Goal: Entertainment & Leisure: Consume media (video, audio)

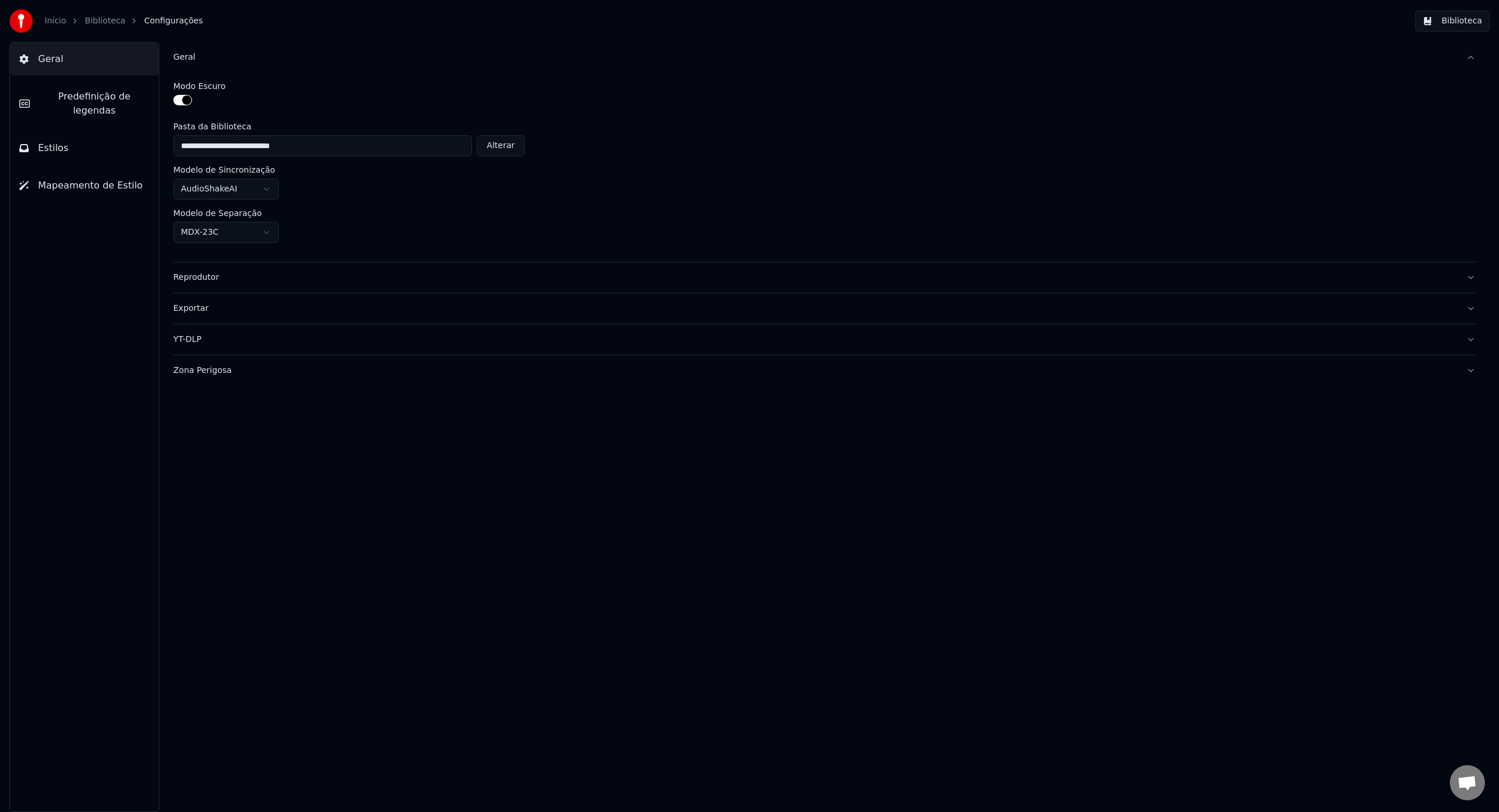
click at [1455, 25] on button "Biblioteca" at bounding box center [1452, 21] width 75 height 21
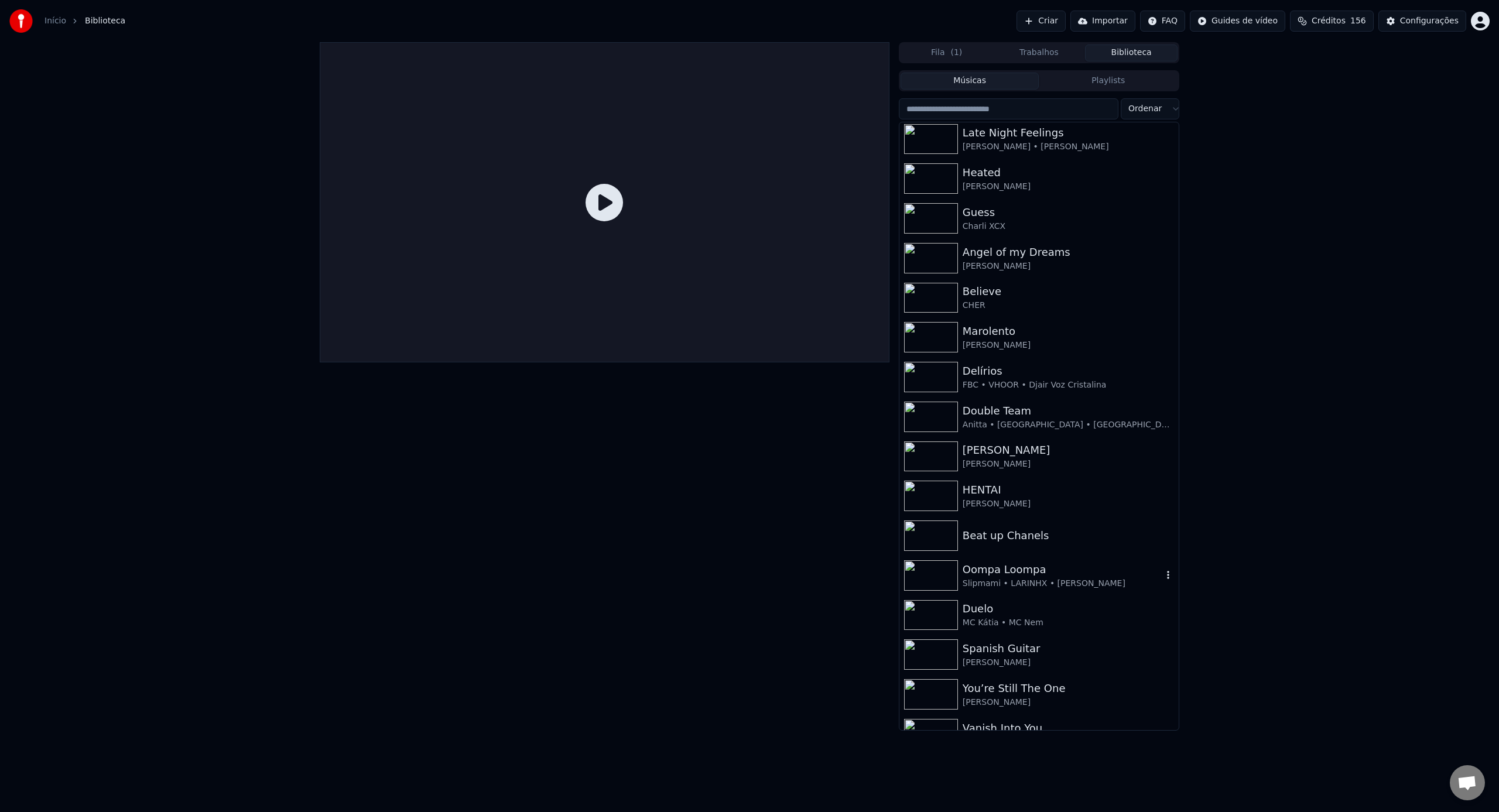
scroll to position [247, 0]
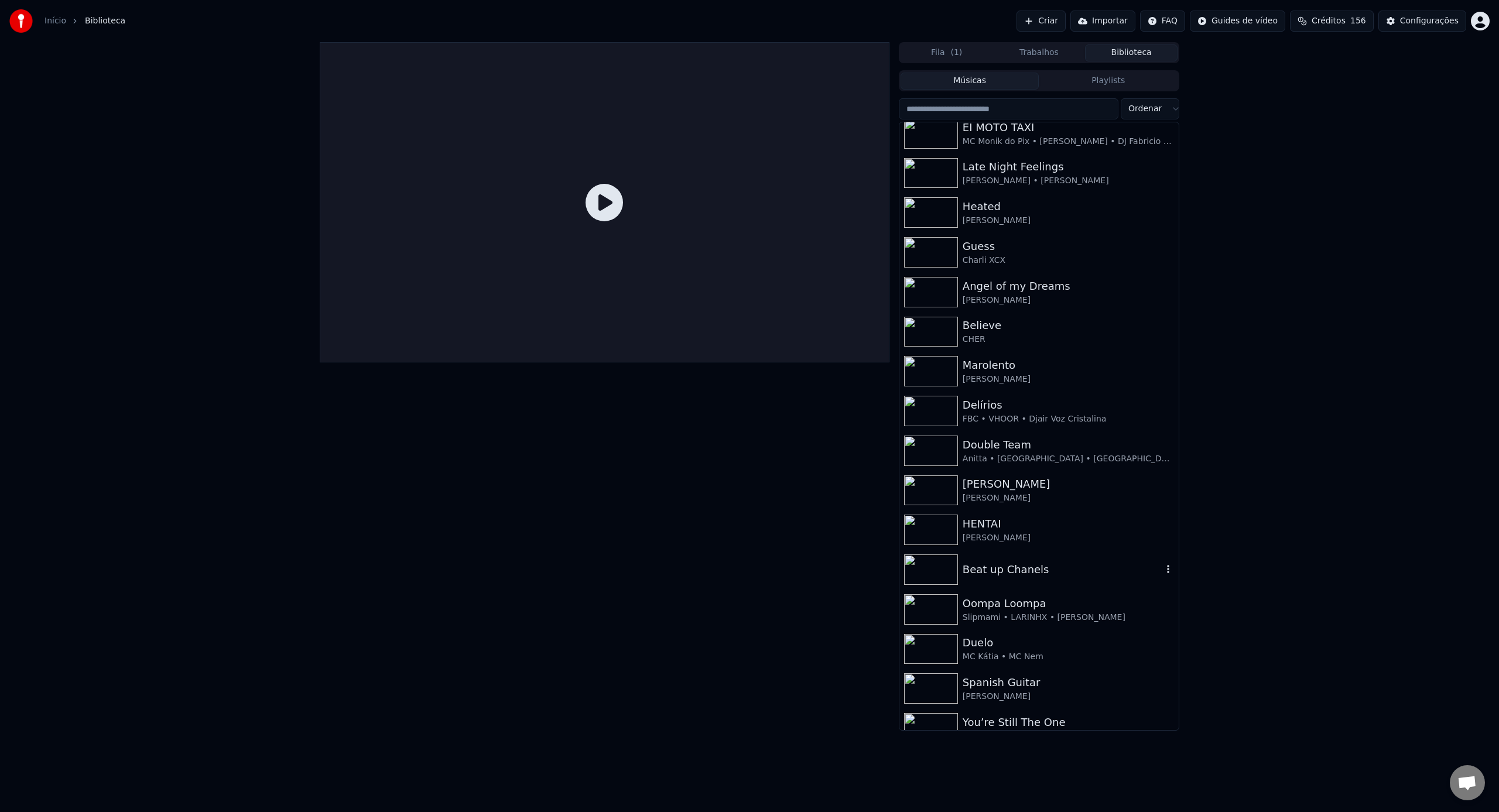
click at [1059, 578] on div "Beat up Chanels" at bounding box center [1039, 569] width 279 height 40
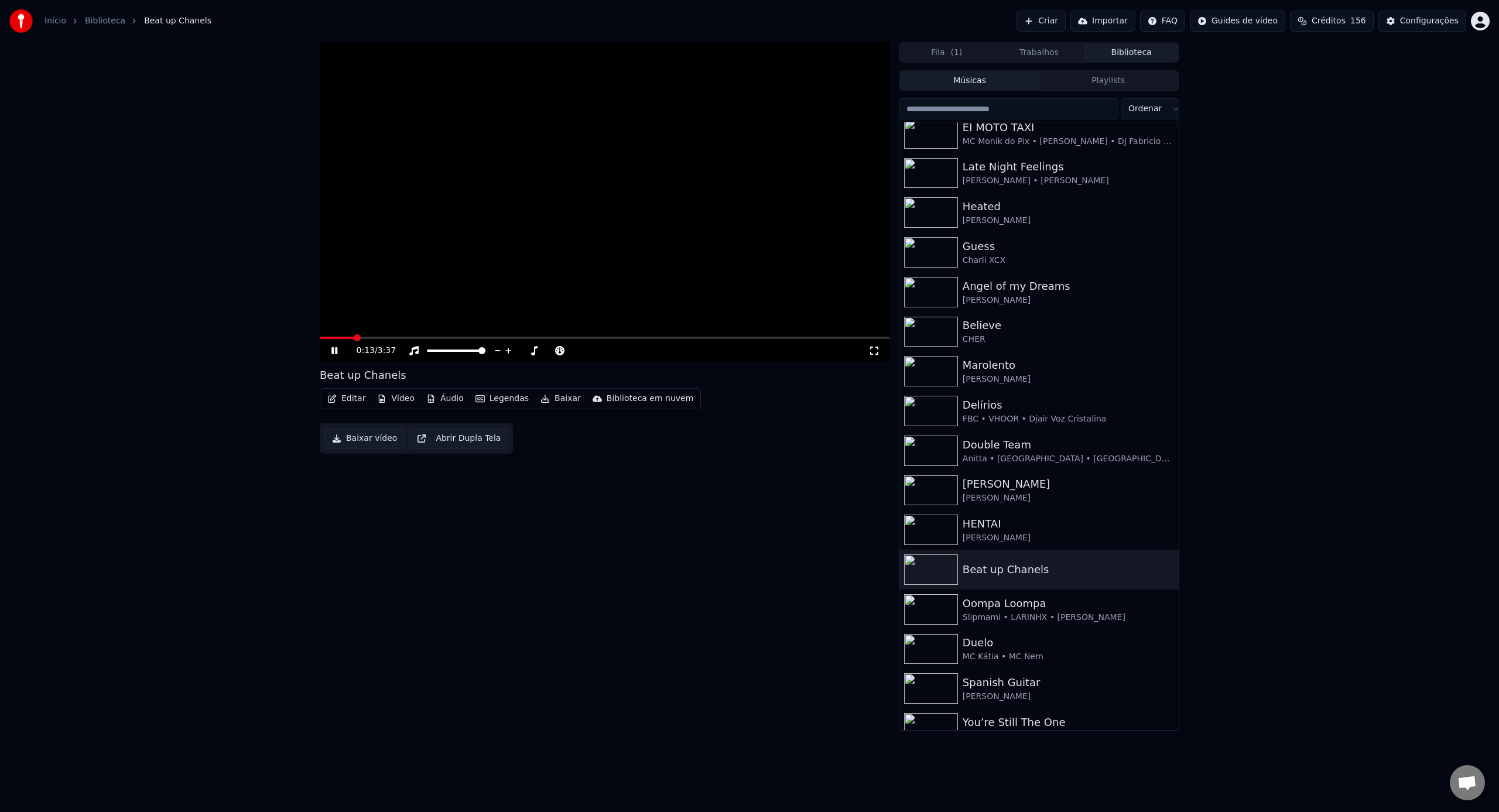
click at [879, 353] on icon at bounding box center [874, 351] width 12 height 9
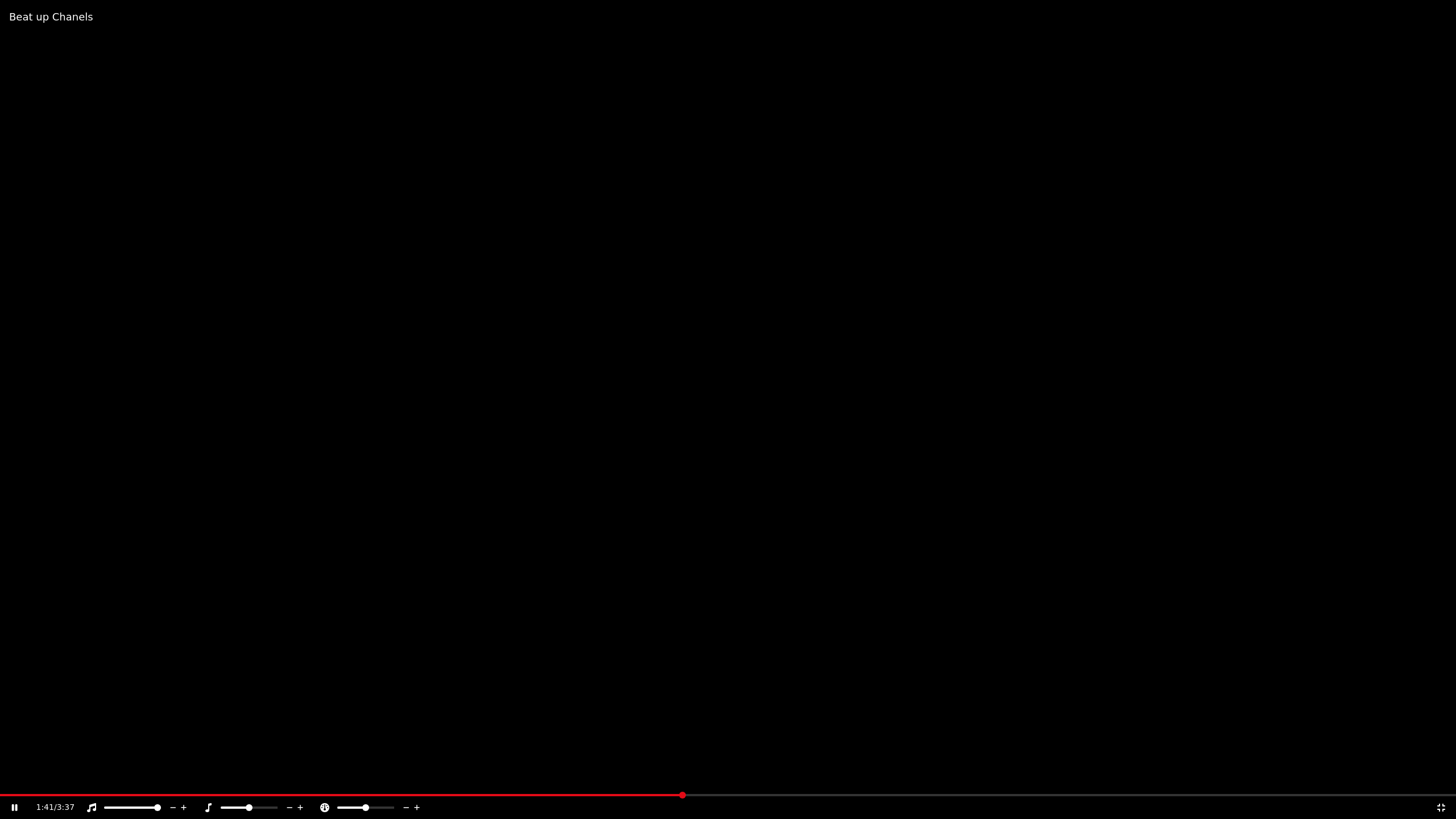
click at [871, 314] on video at bounding box center [728, 410] width 1456 height 819
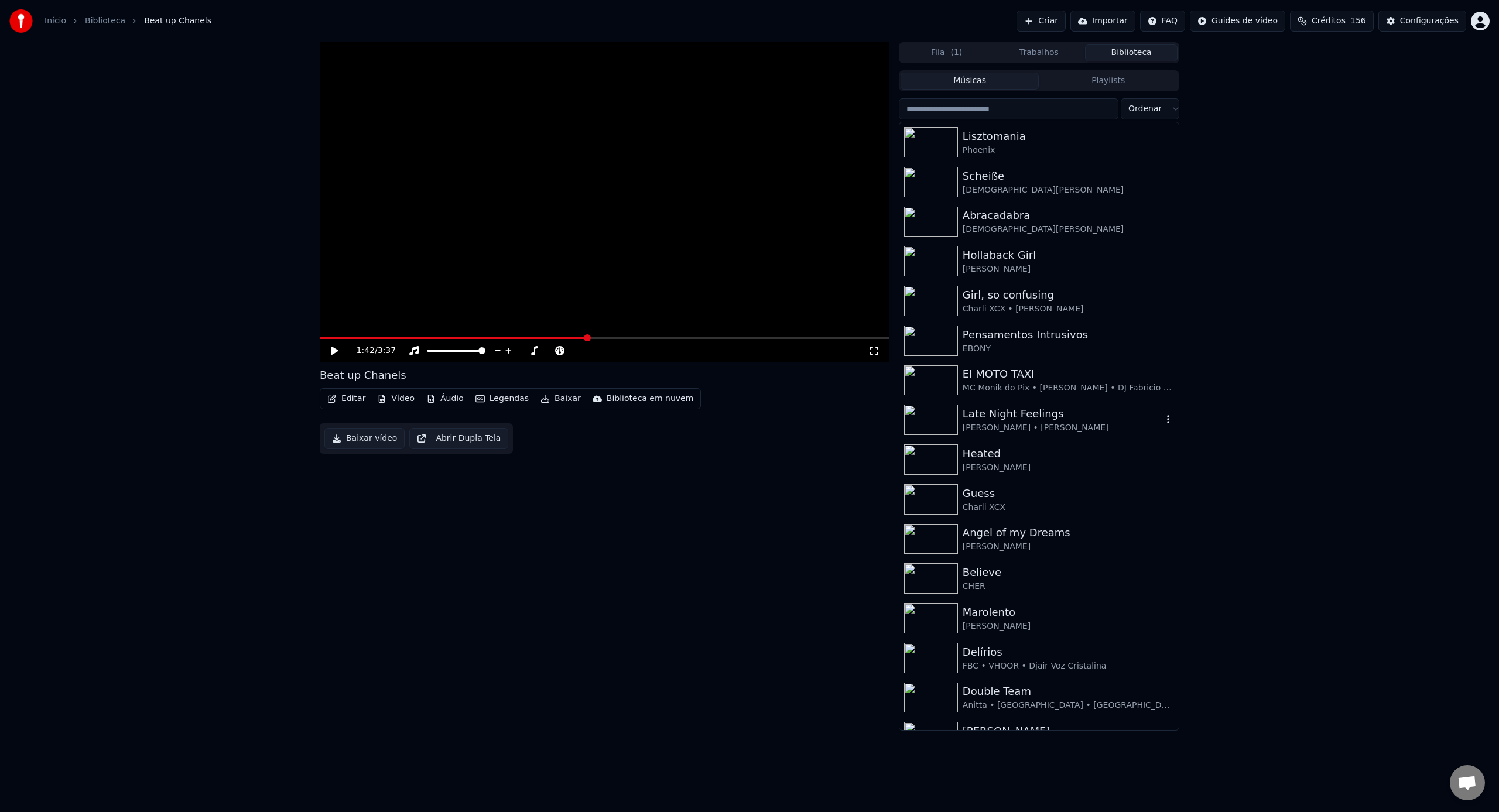
click at [1068, 425] on div "[PERSON_NAME] • [PERSON_NAME]" at bounding box center [1062, 428] width 199 height 12
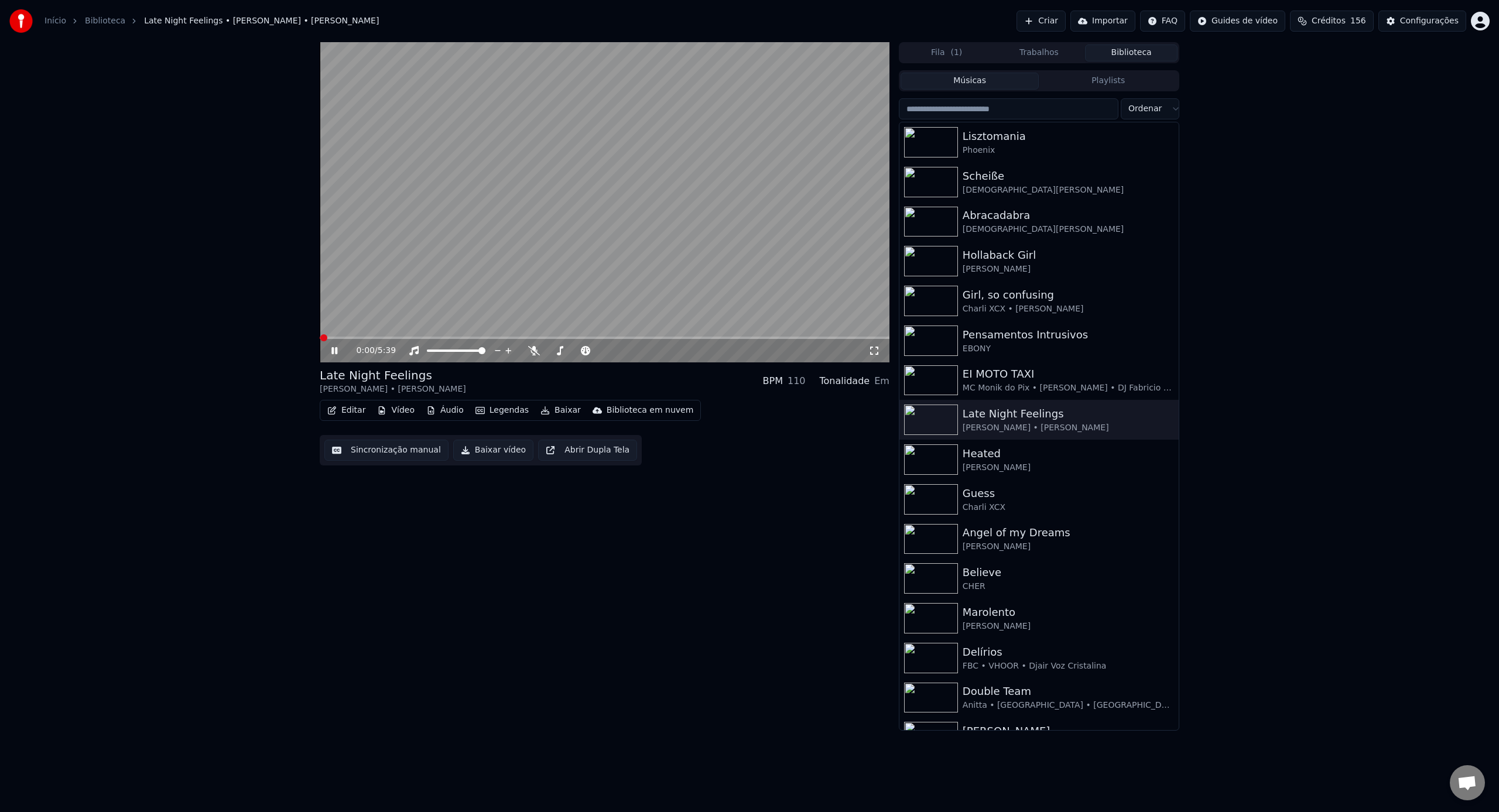
click at [880, 353] on div "0:00 / 5:39" at bounding box center [604, 351] width 561 height 12
click at [879, 354] on icon at bounding box center [874, 351] width 12 height 9
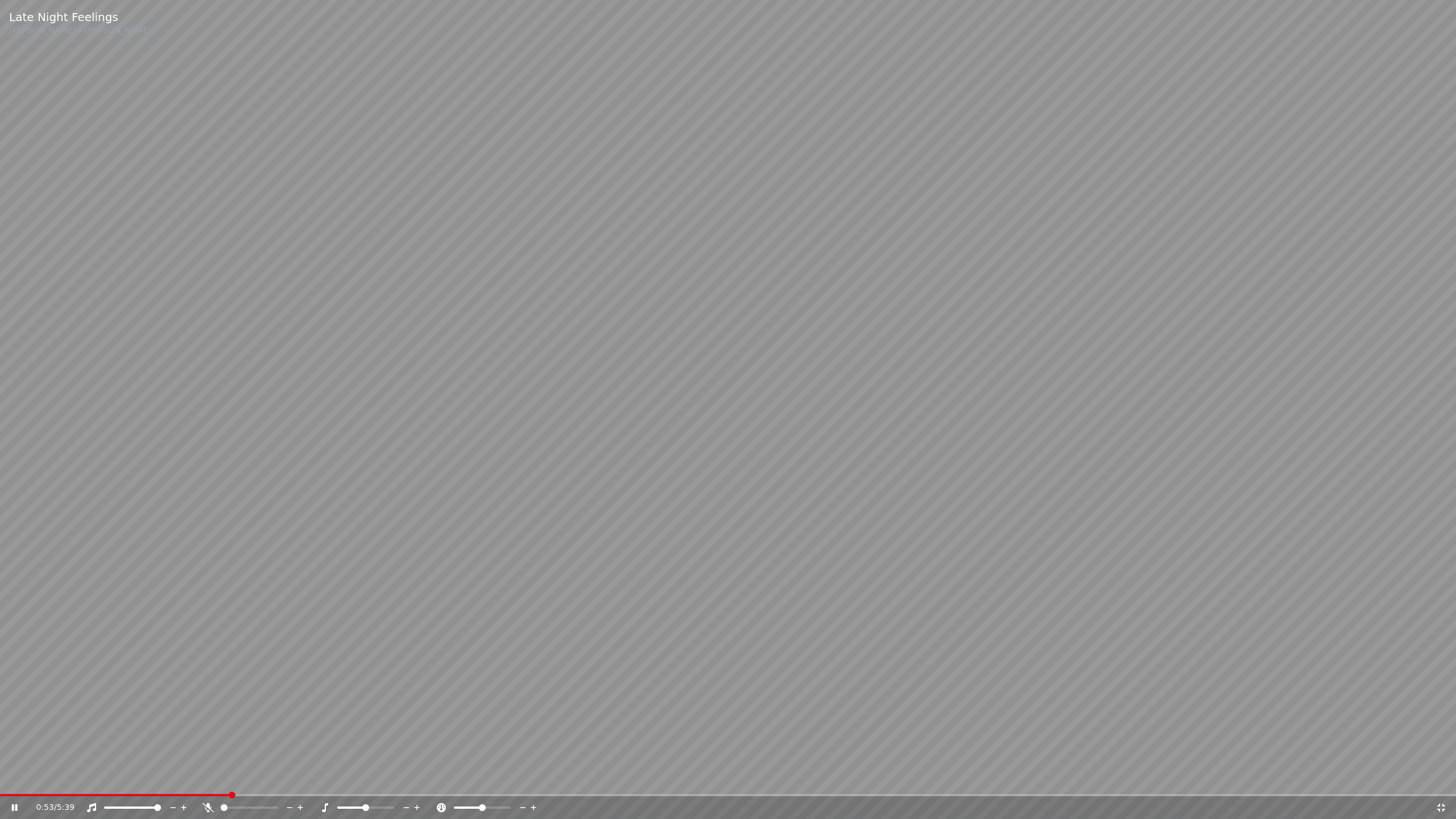
click at [210, 789] on icon at bounding box center [208, 808] width 11 height 9
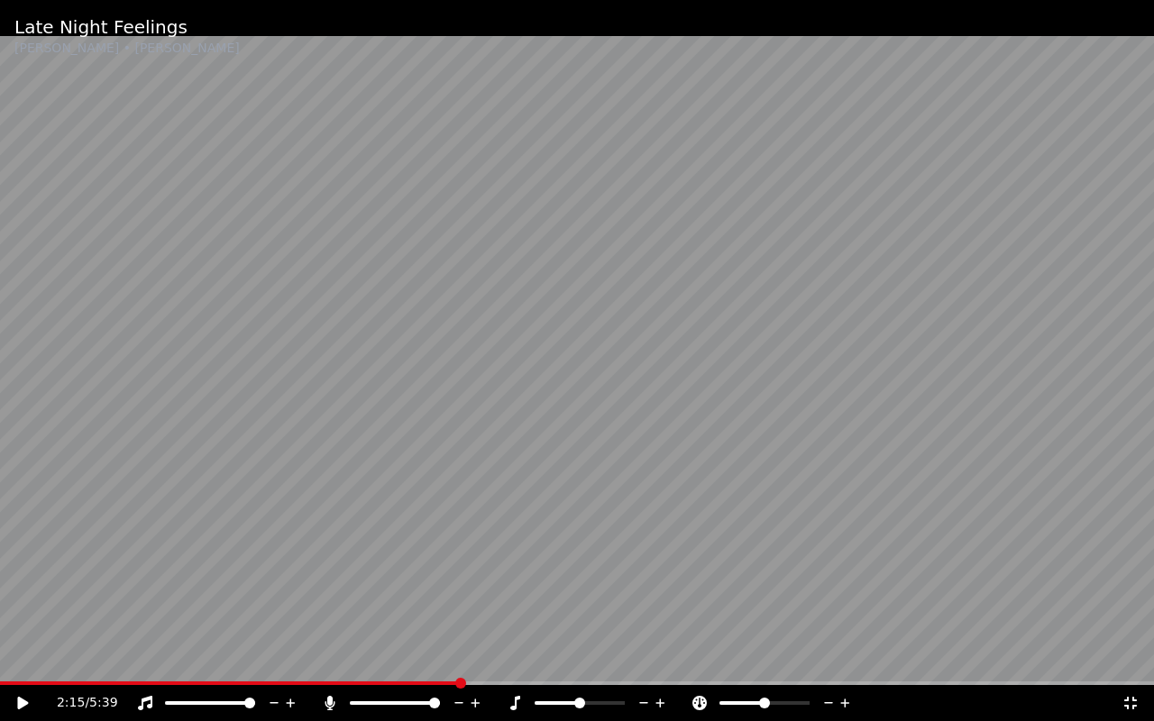
click at [12, 708] on div "2:15 / 5:39" at bounding box center [577, 703] width 1140 height 18
click at [26, 708] on icon at bounding box center [35, 703] width 42 height 14
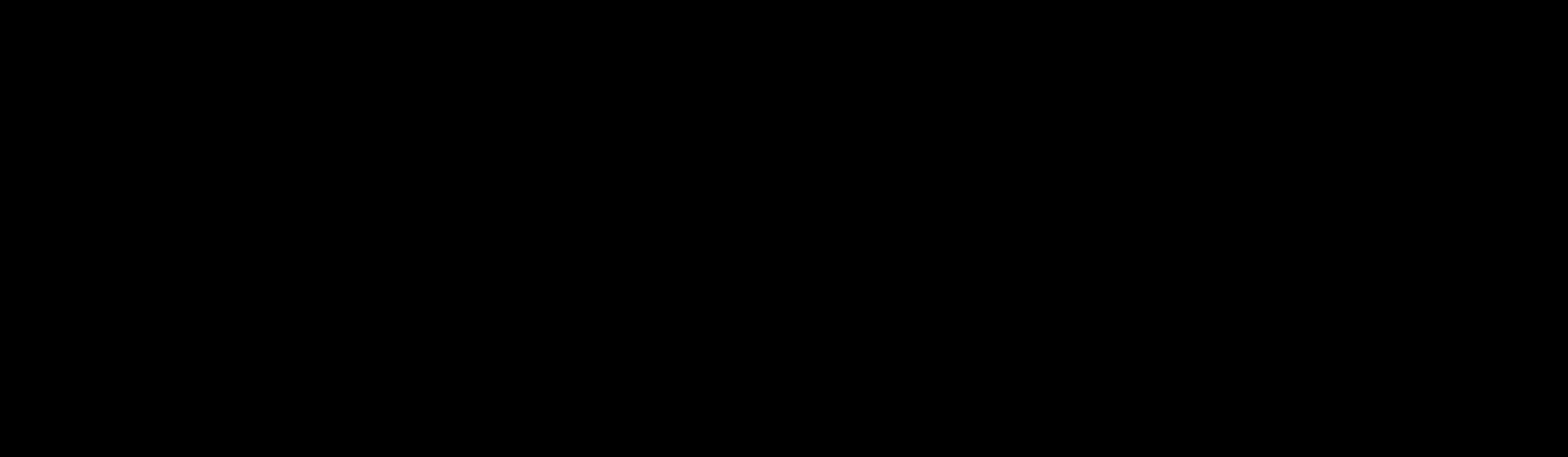
scroll to position [414, 0]
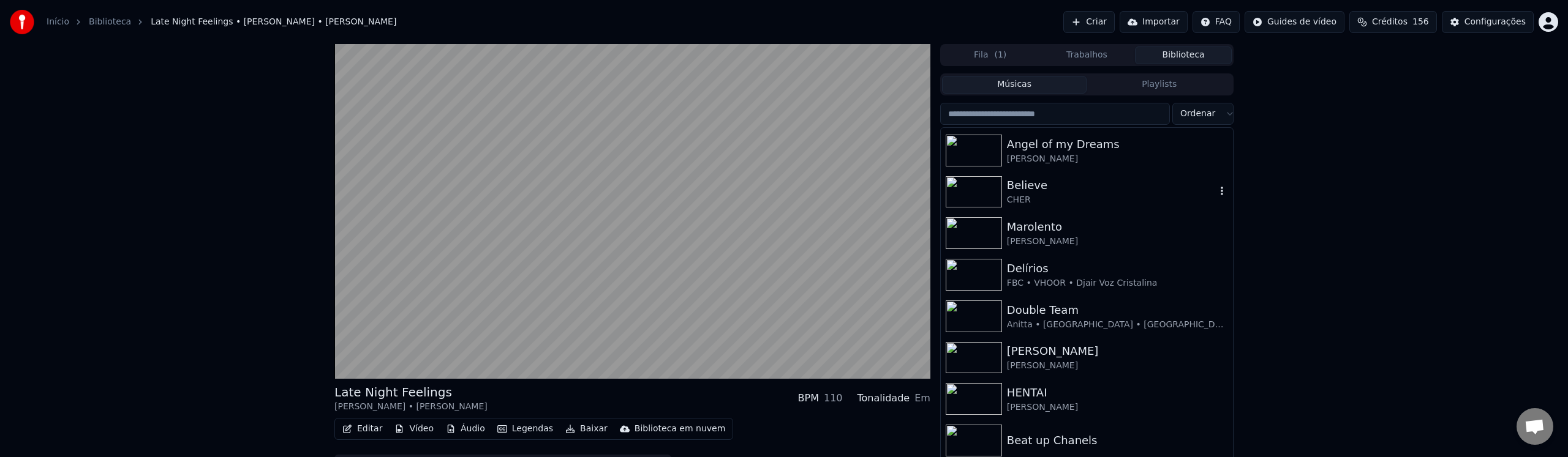
click at [983, 201] on img at bounding box center [974, 192] width 56 height 32
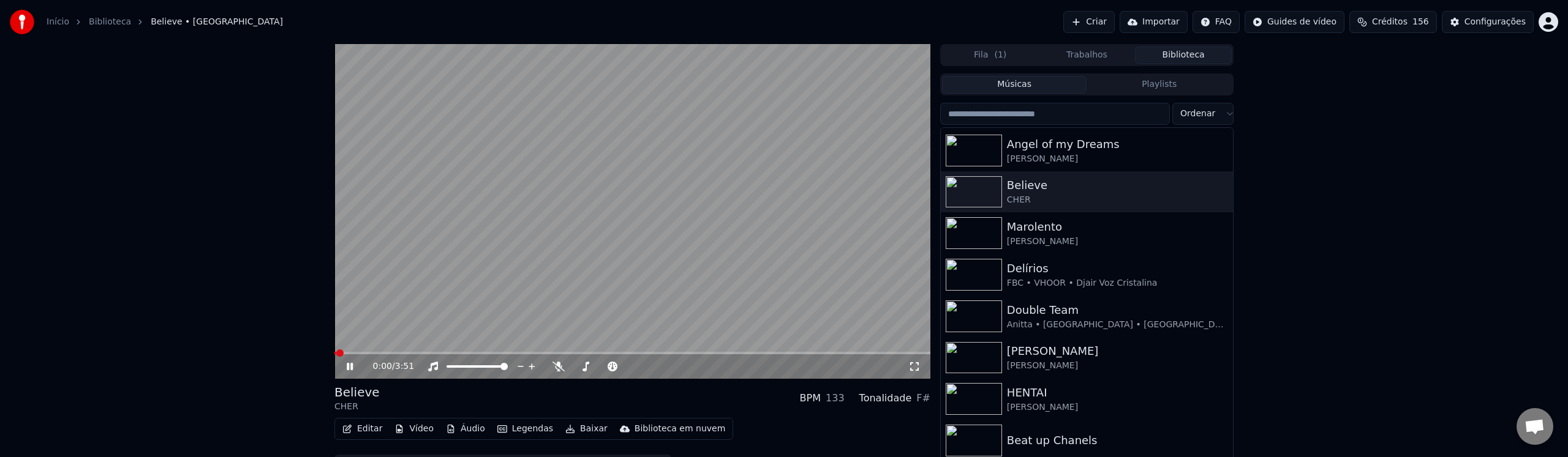
click at [912, 369] on icon at bounding box center [914, 367] width 12 height 10
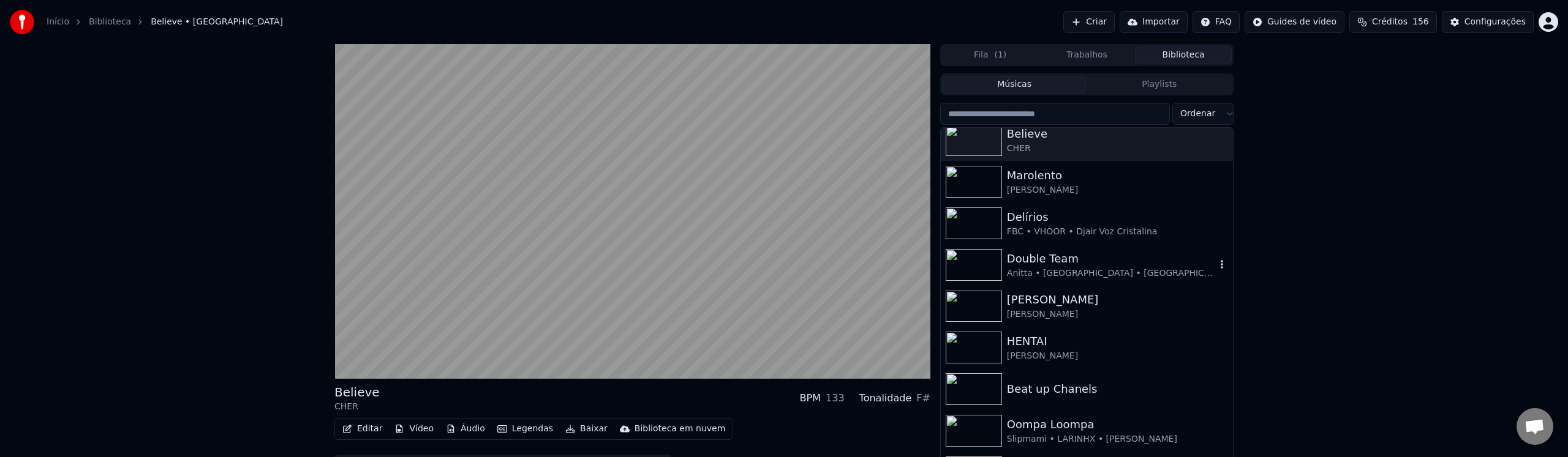
scroll to position [514, 0]
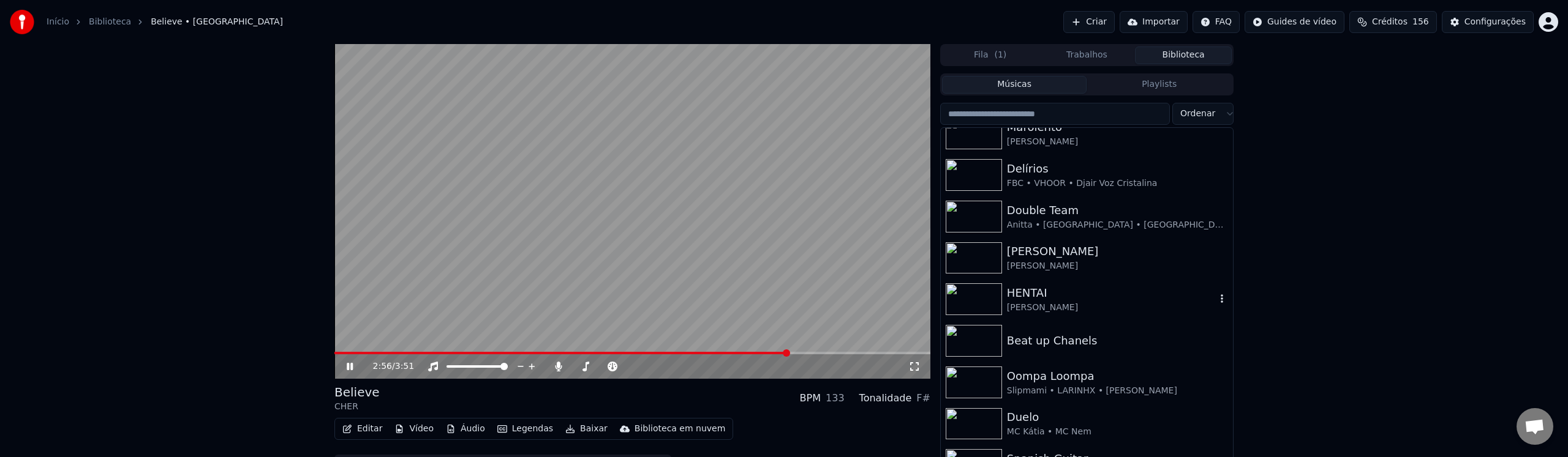
click at [1019, 299] on div "HENTAI" at bounding box center [1111, 293] width 209 height 17
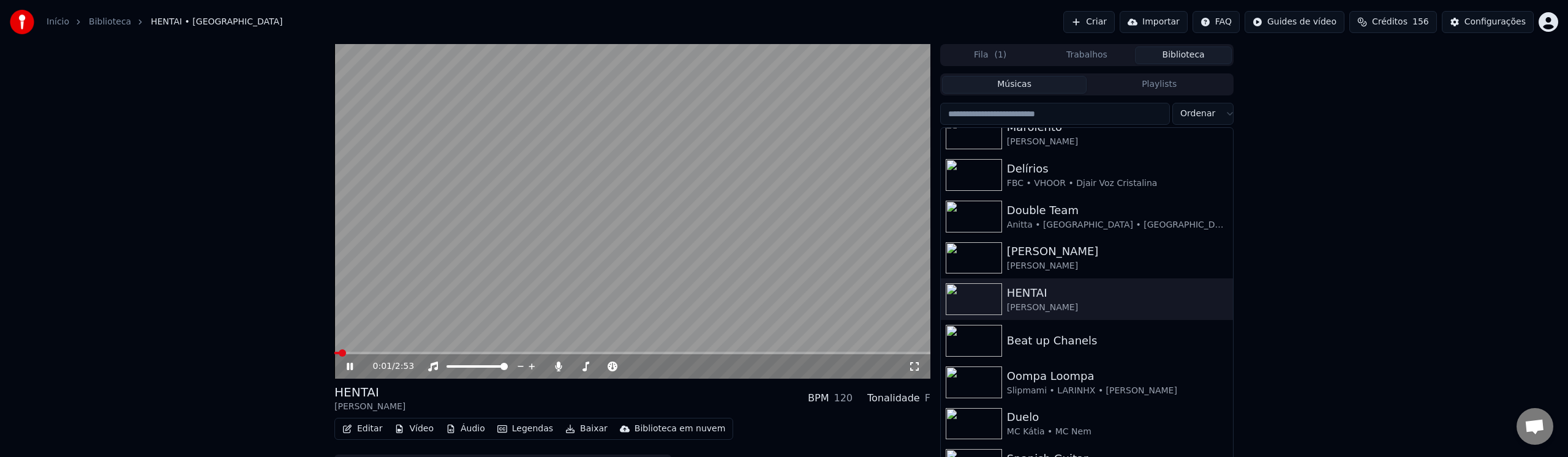
click at [914, 370] on icon at bounding box center [914, 367] width 12 height 10
click at [1053, 264] on div "[PERSON_NAME]" at bounding box center [1111, 266] width 209 height 12
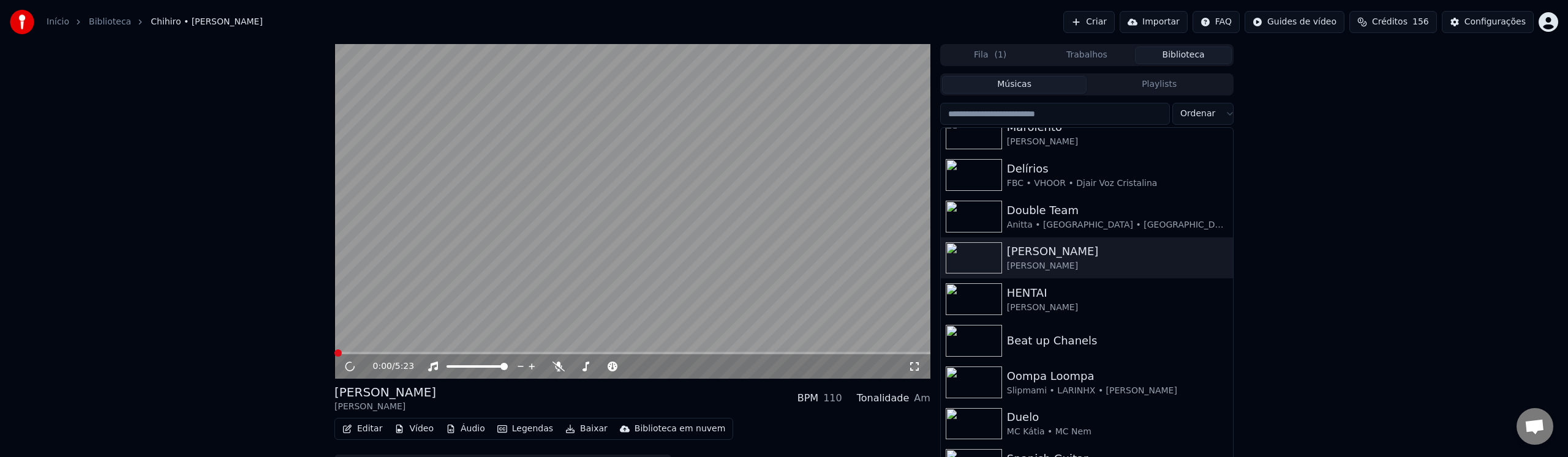
click at [915, 369] on icon at bounding box center [914, 367] width 12 height 10
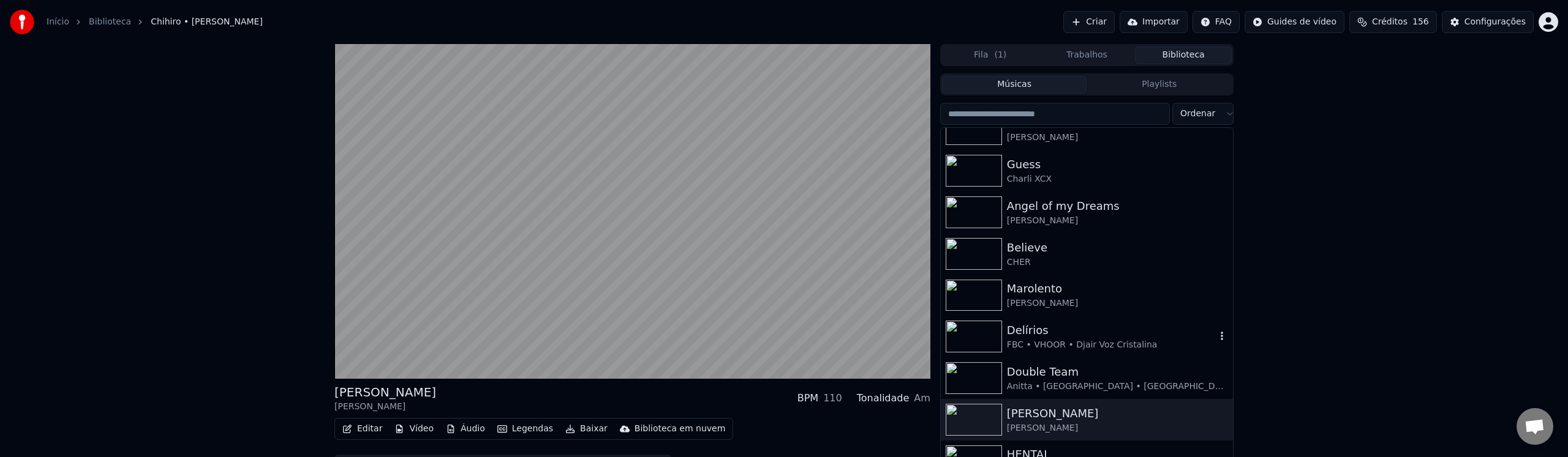
scroll to position [350, 0]
click at [1055, 342] on div "FBC • VHOOR • Djair Voz Cristalina" at bounding box center [1111, 348] width 209 height 12
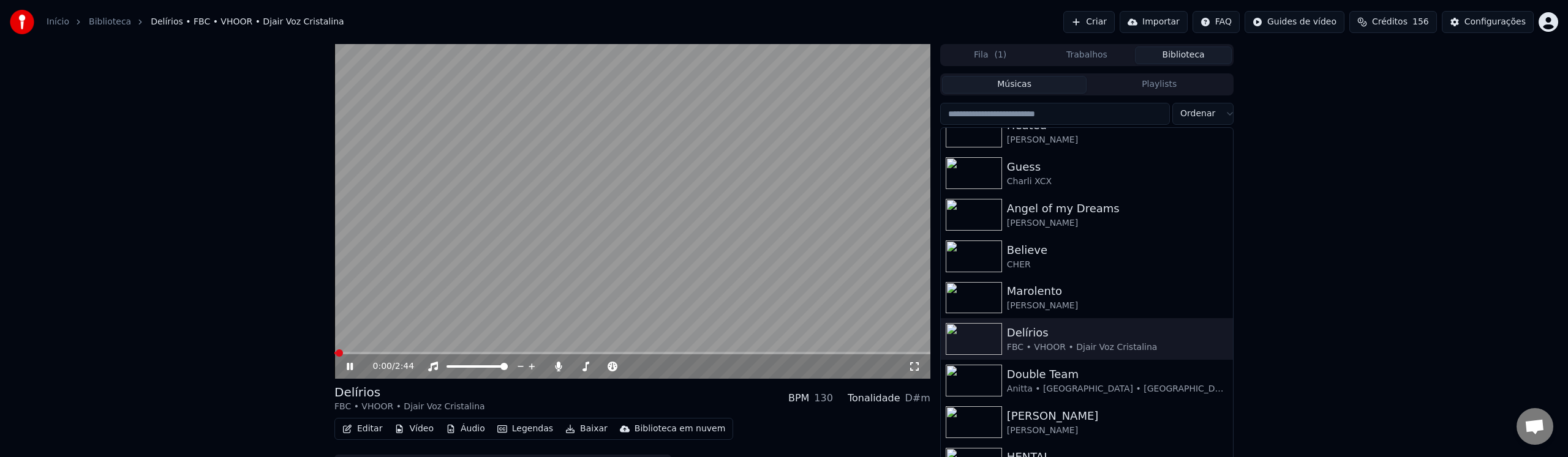
click at [916, 366] on icon at bounding box center [914, 367] width 12 height 10
click at [1075, 209] on div "Angel of my Dreams" at bounding box center [1111, 208] width 209 height 17
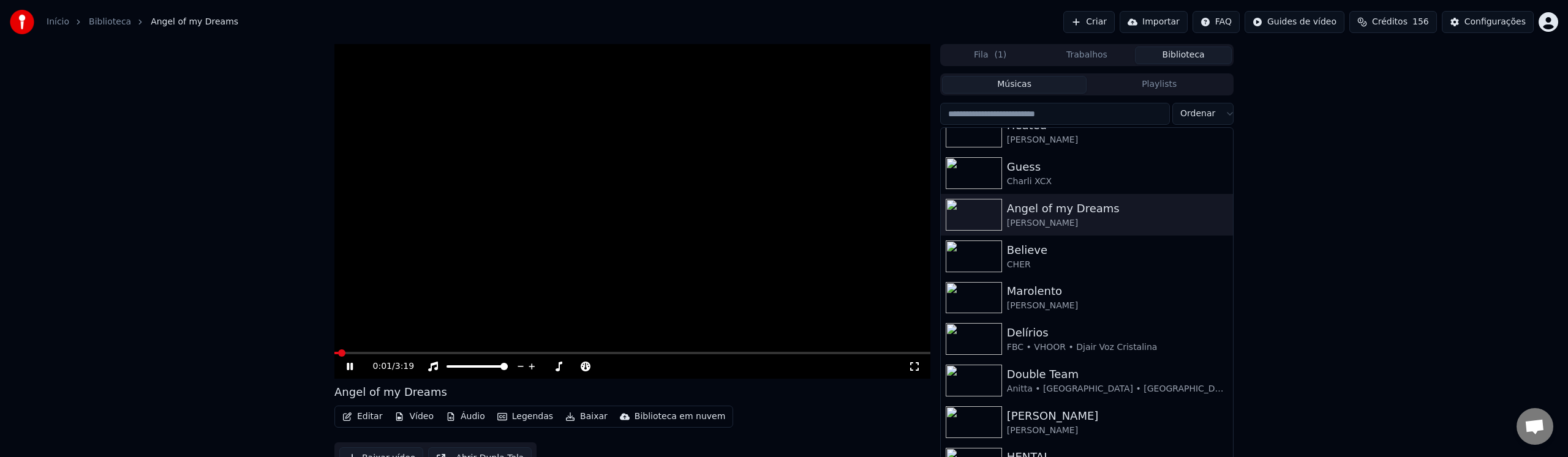
click at [912, 371] on icon at bounding box center [914, 367] width 9 height 9
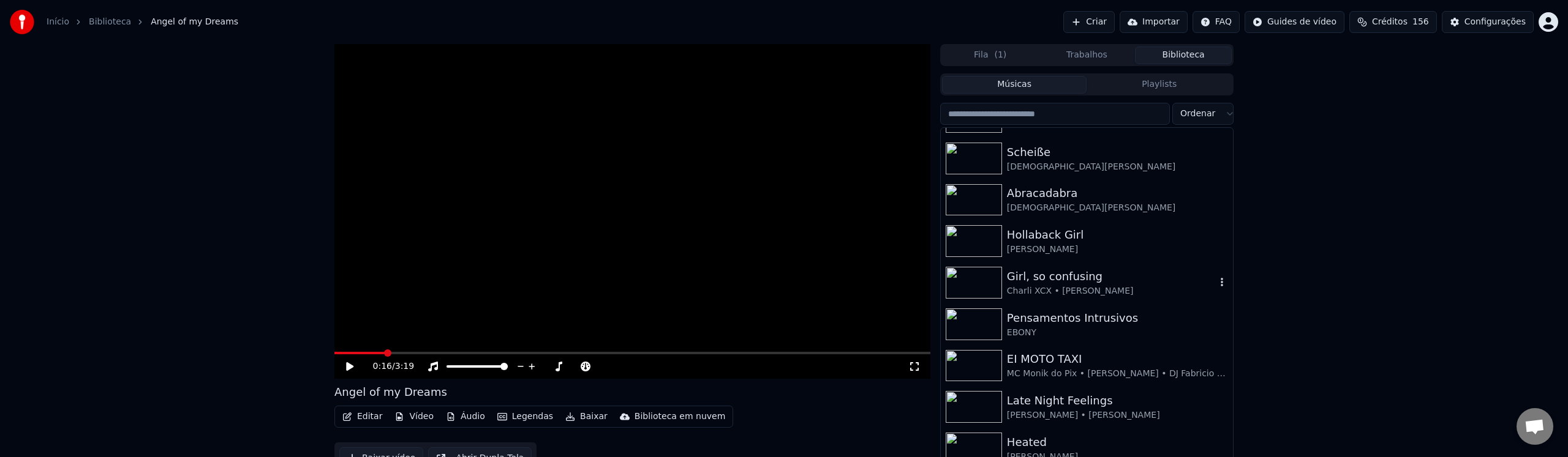
click at [1055, 287] on div "Charli XCX • [PERSON_NAME]" at bounding box center [1111, 291] width 209 height 12
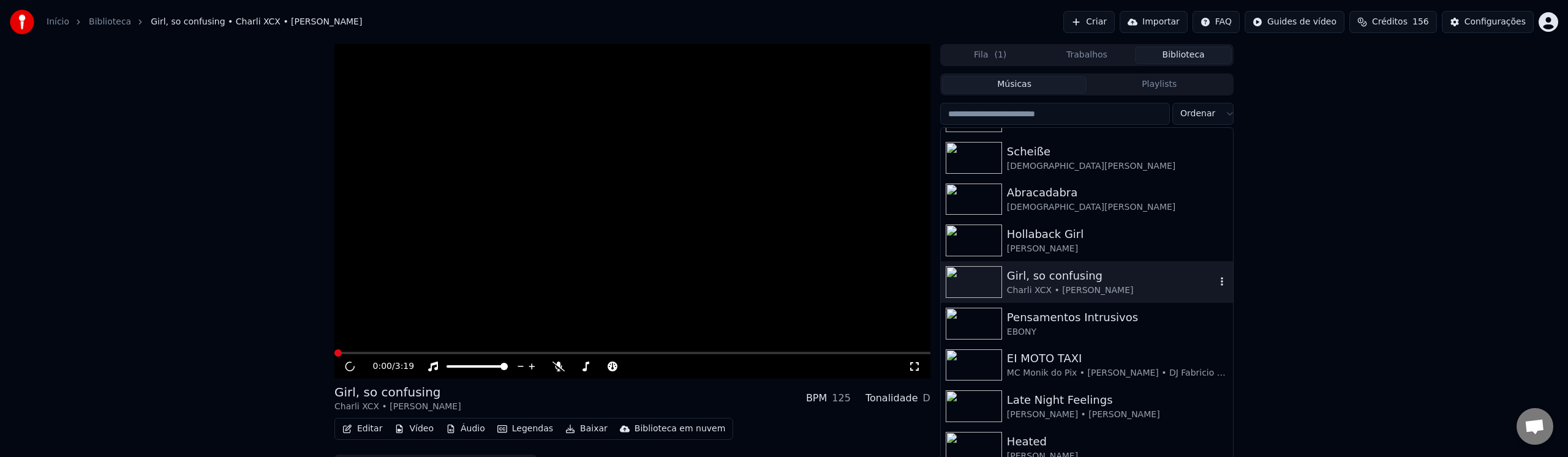
scroll to position [31, 0]
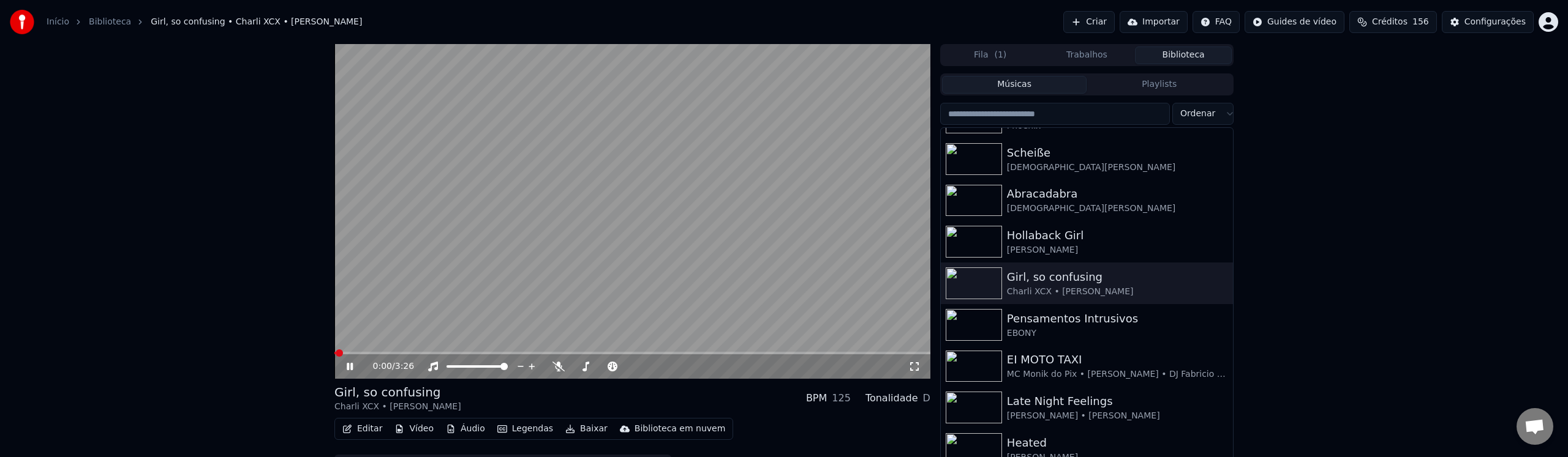
click at [911, 368] on icon at bounding box center [914, 367] width 9 height 9
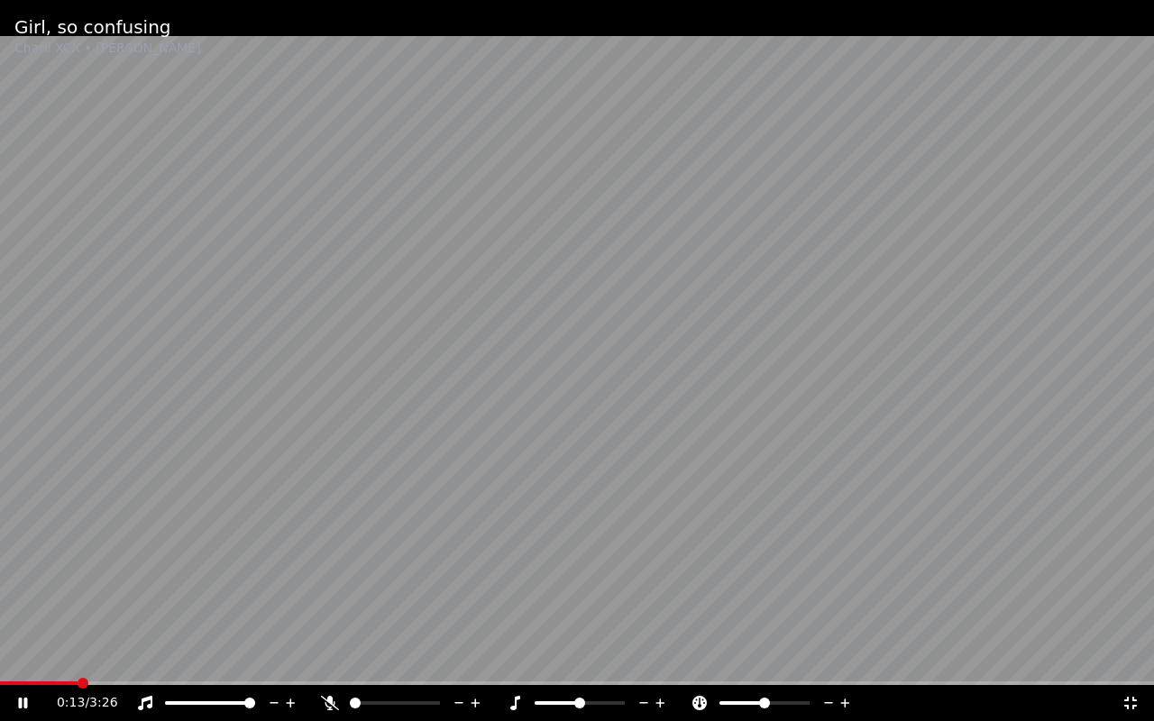
click at [325, 701] on icon at bounding box center [330, 703] width 18 height 14
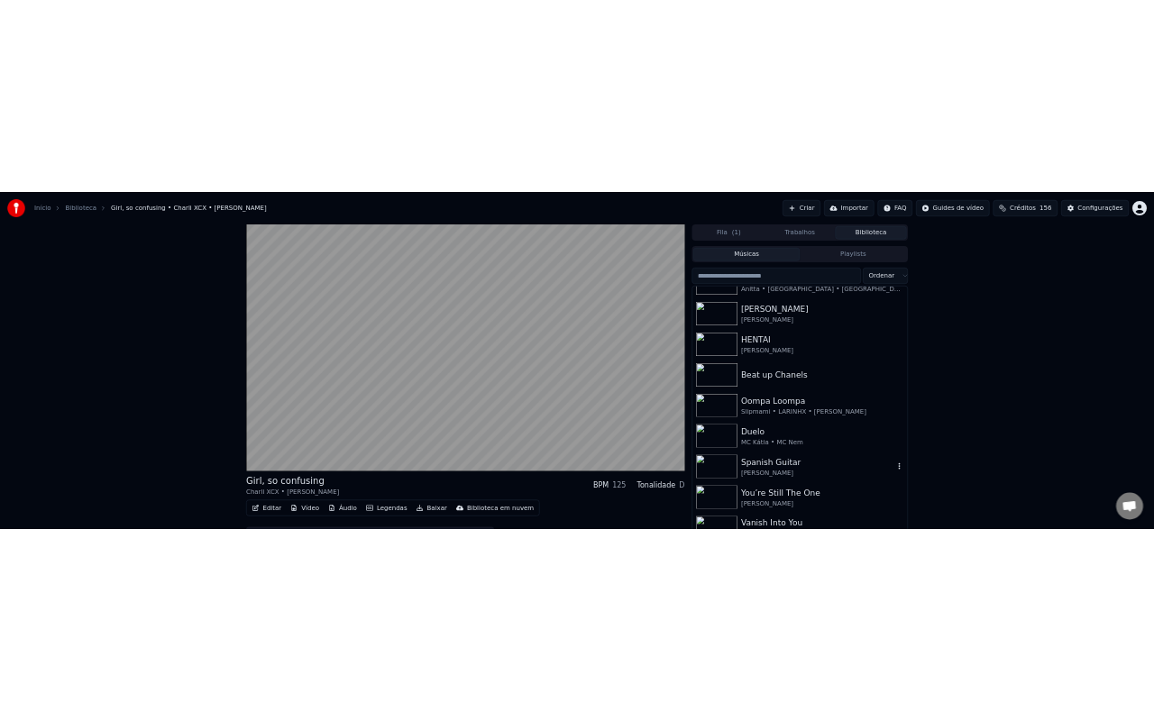
scroll to position [958, 0]
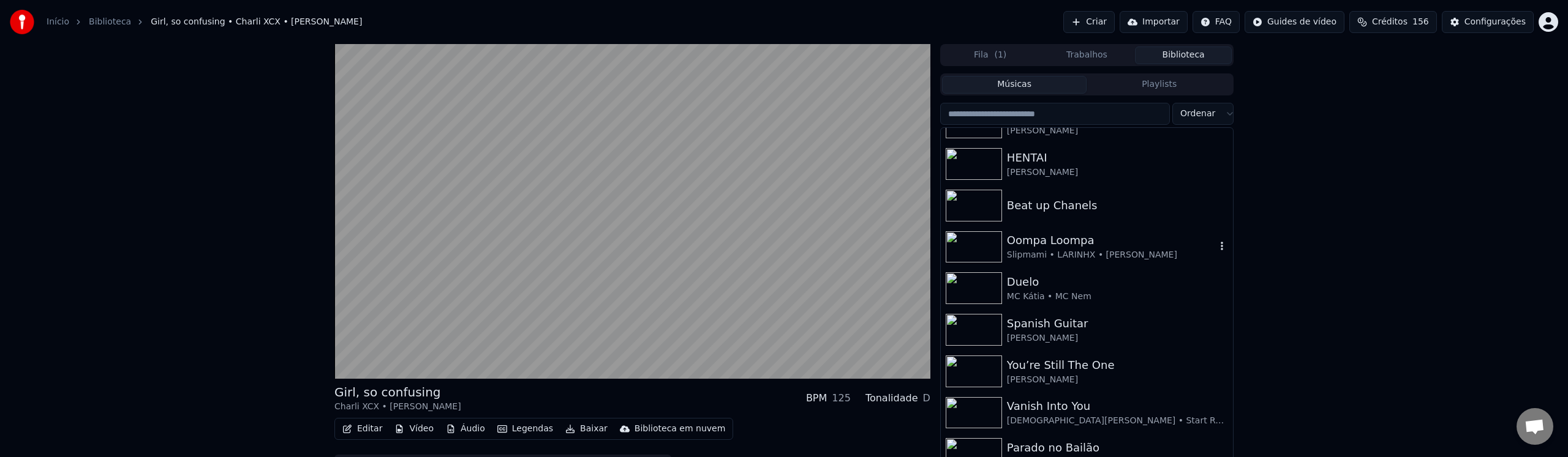
click at [1070, 237] on div "Oompa Loompa" at bounding box center [1111, 240] width 209 height 17
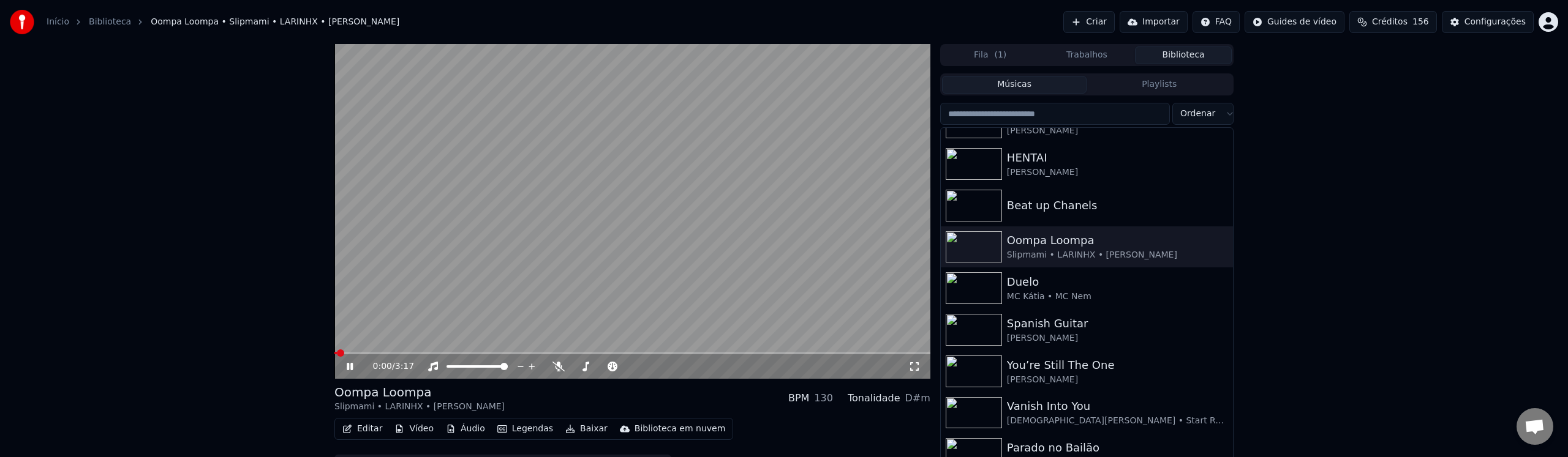
click at [917, 372] on div "0:00 / 3:17" at bounding box center [632, 367] width 586 height 12
click at [918, 370] on icon at bounding box center [914, 367] width 9 height 9
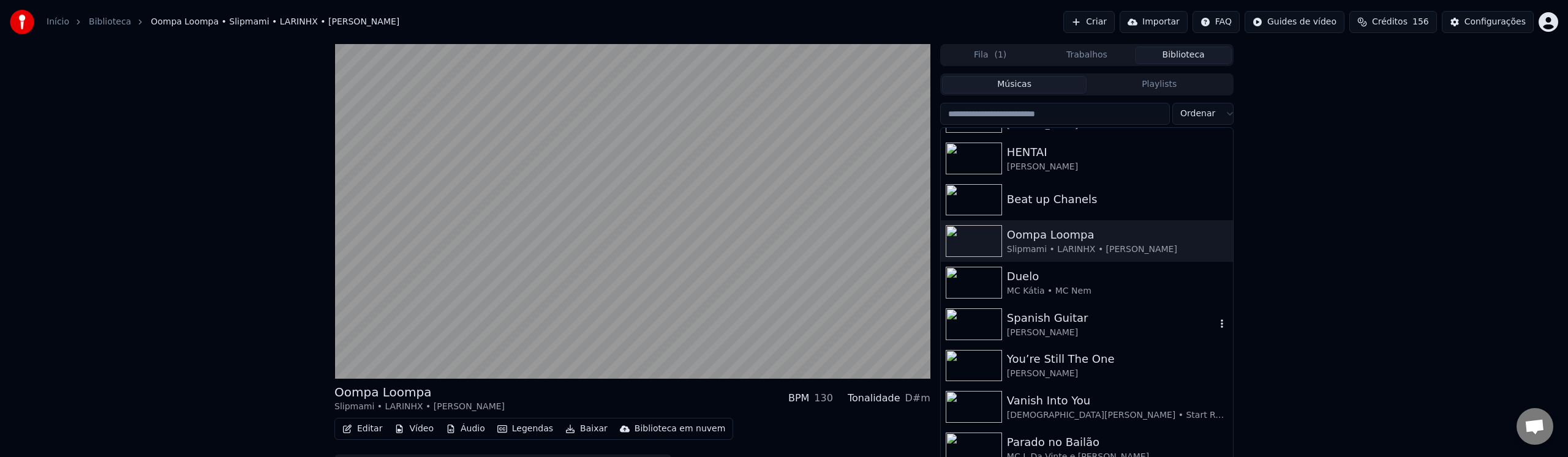
scroll to position [7, 0]
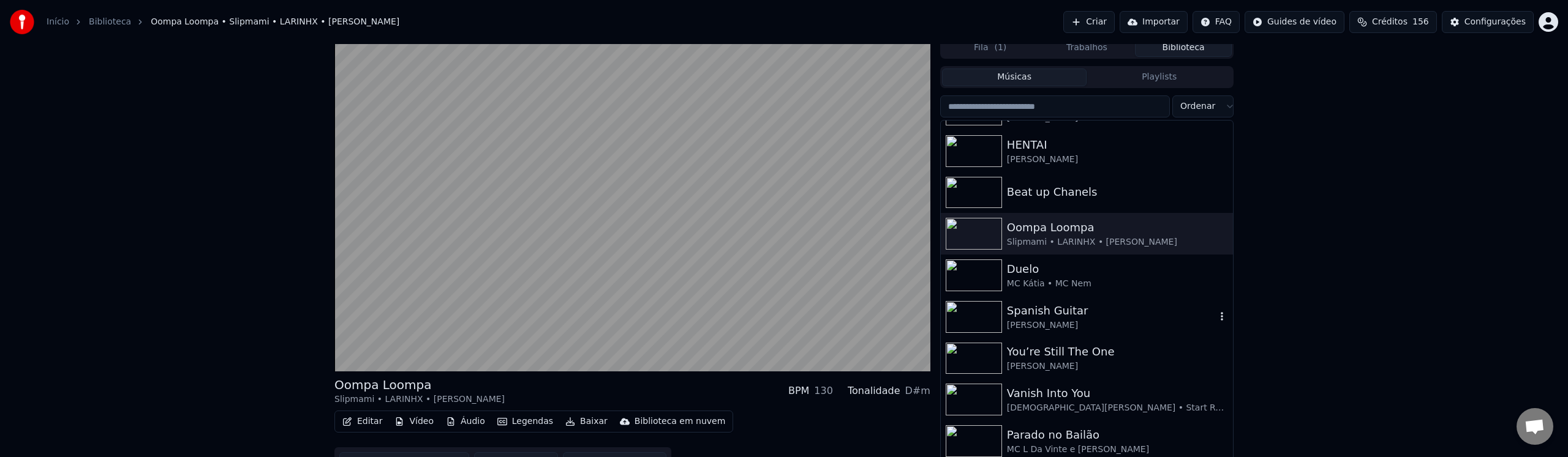
click at [1061, 310] on div "Spanish Guitar" at bounding box center [1111, 310] width 209 height 17
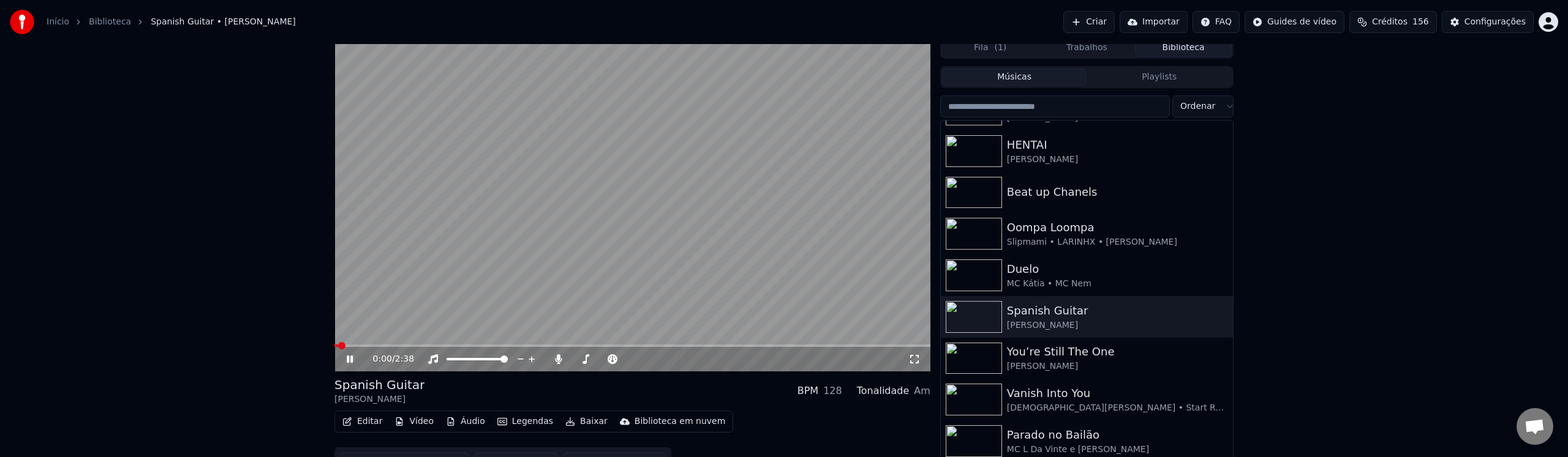
click at [916, 361] on icon at bounding box center [914, 359] width 12 height 10
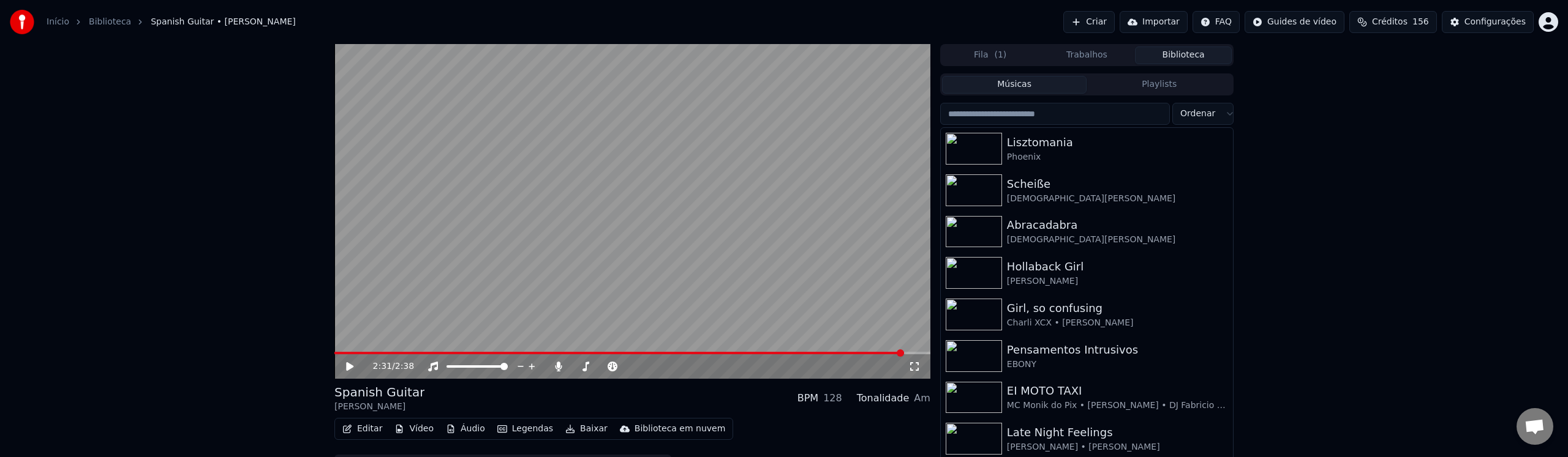
click at [748, 232] on video at bounding box center [632, 211] width 596 height 335
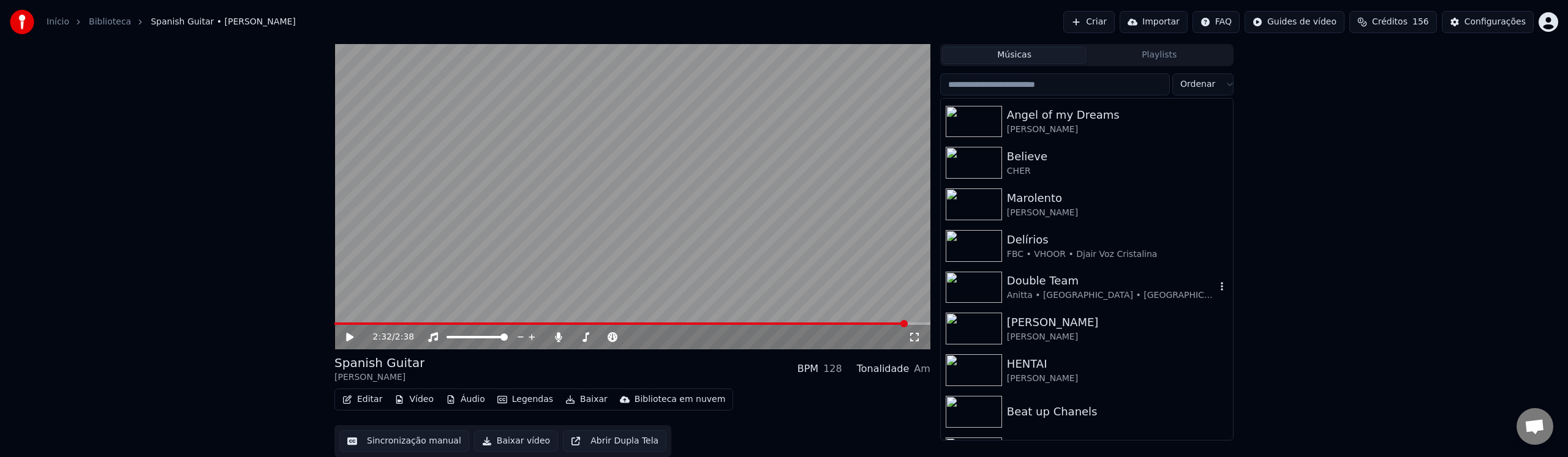
scroll to position [656, 0]
